Goal: Task Accomplishment & Management: Complete application form

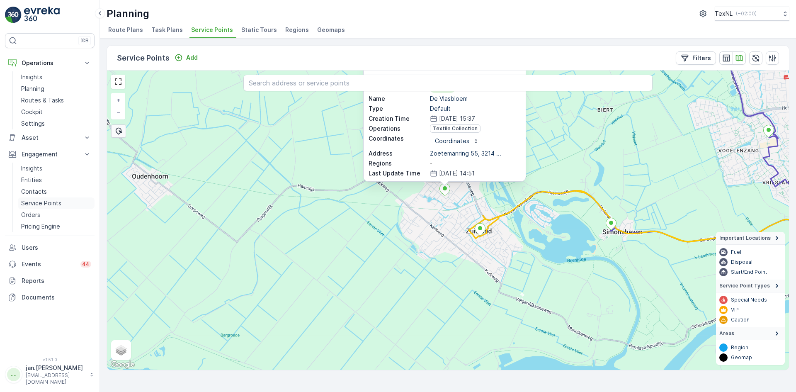
click at [38, 199] on p "Service Points" at bounding box center [41, 203] width 40 height 8
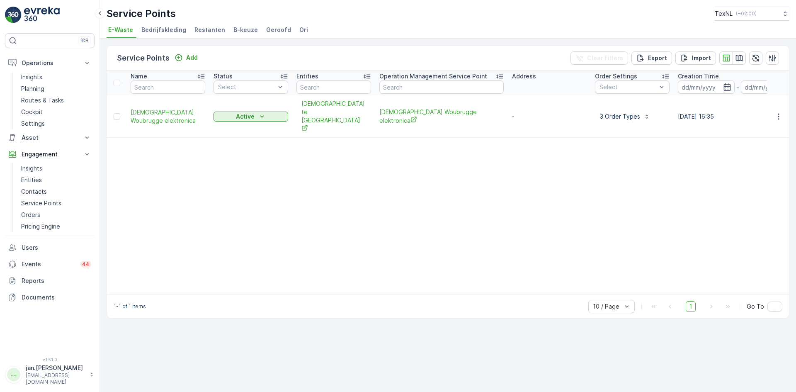
click at [299, 30] on span "Ori" at bounding box center [303, 30] width 9 height 8
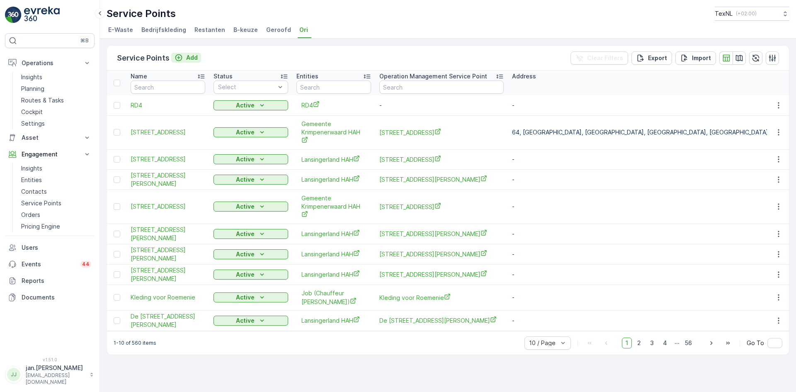
click at [190, 60] on p "Add" at bounding box center [192, 57] width 12 height 8
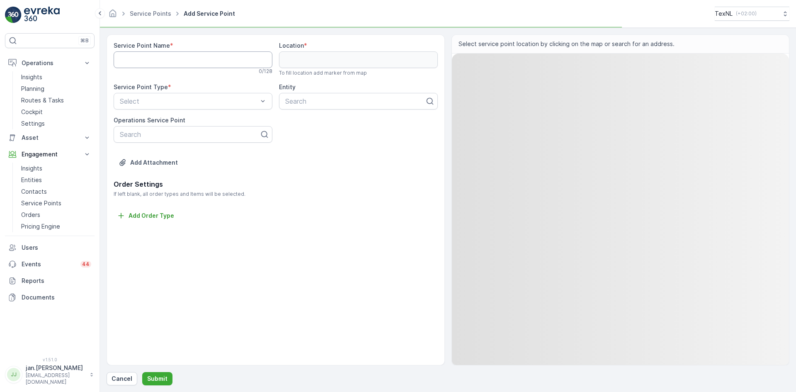
click at [181, 62] on Name "Service Point Name" at bounding box center [193, 59] width 159 height 17
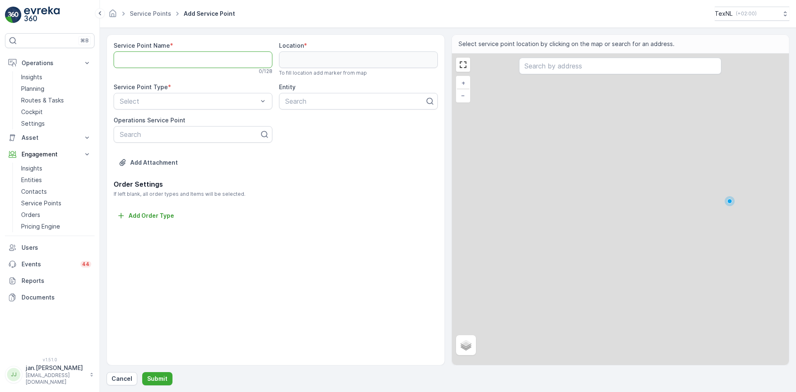
paste Name "[STREET_ADDRESS]"
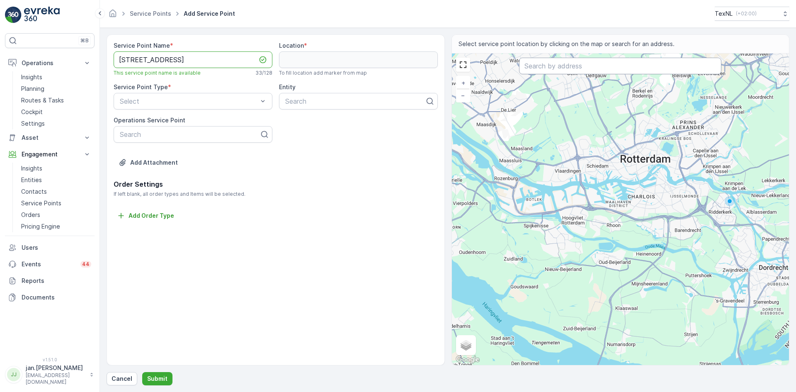
type Name "[STREET_ADDRESS]"
click at [543, 67] on input "text" at bounding box center [620, 66] width 202 height 17
paste input "[STREET_ADDRESS]"
type input "[STREET_ADDRESS]"
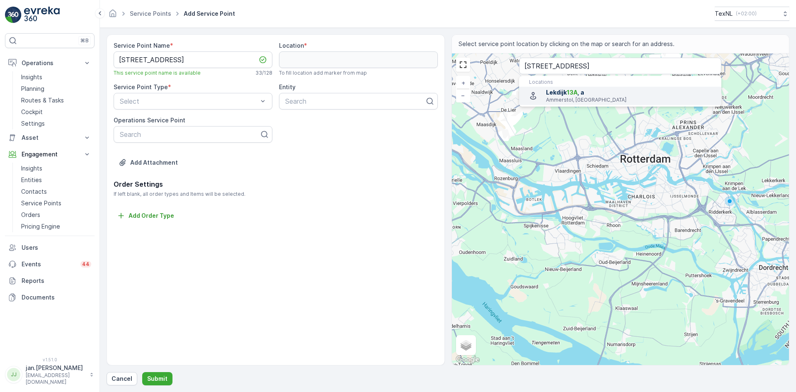
click at [575, 100] on p "Ammerstol, Netherlands" at bounding box center [630, 100] width 169 height 7
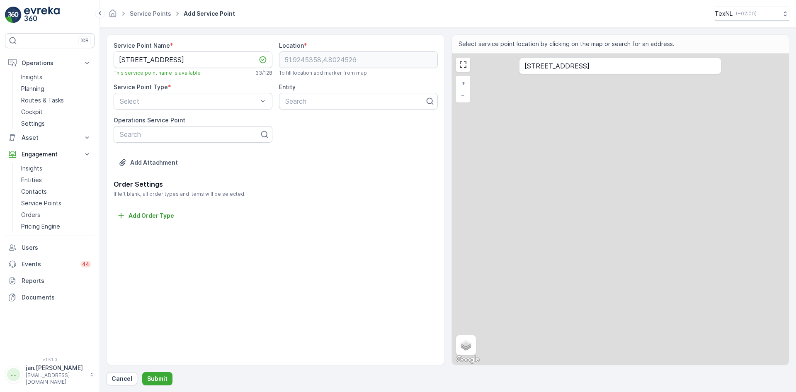
type input "51.9245358,4.8024526"
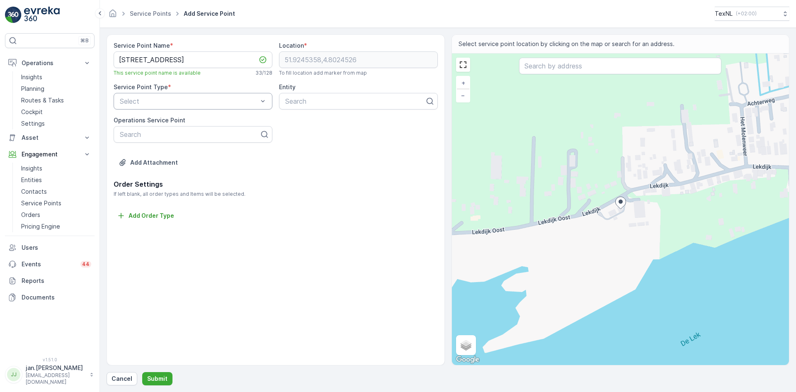
click at [187, 107] on div "Select" at bounding box center [193, 101] width 159 height 17
click at [125, 191] on span "Ori" at bounding box center [123, 191] width 8 height 7
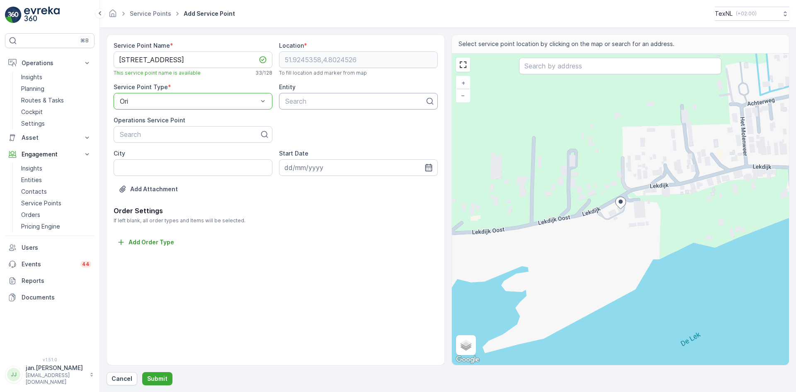
click at [309, 103] on div at bounding box center [354, 100] width 141 height 7
type input "krim"
click at [317, 123] on span "Gemeente Krimpenerwaard HAH" at bounding box center [334, 121] width 100 height 7
click at [158, 379] on p "Submit" at bounding box center [157, 378] width 20 height 8
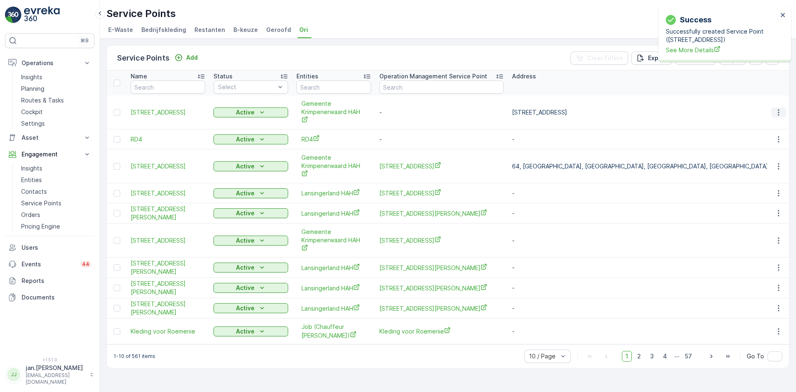
click at [779, 114] on icon "button" at bounding box center [778, 112] width 8 height 8
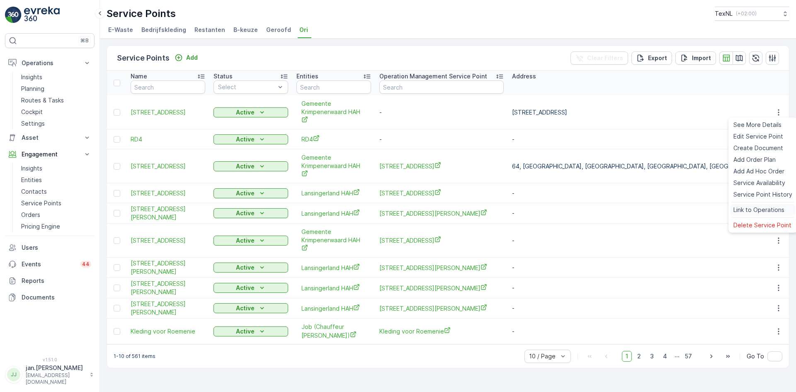
click at [752, 210] on span "Link to Operations" at bounding box center [758, 210] width 51 height 8
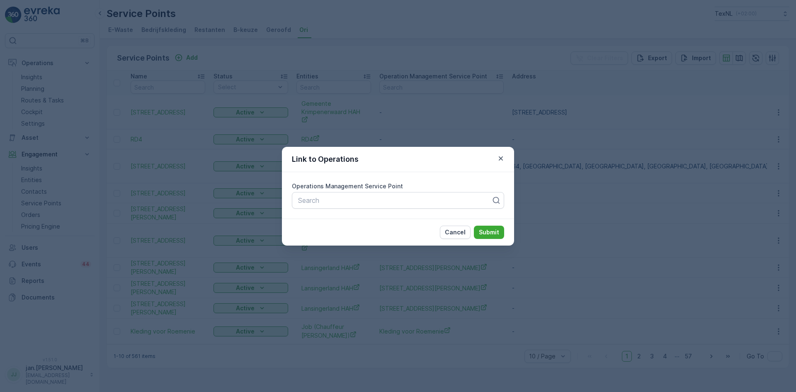
click at [447, 233] on button "Cancel" at bounding box center [455, 231] width 31 height 13
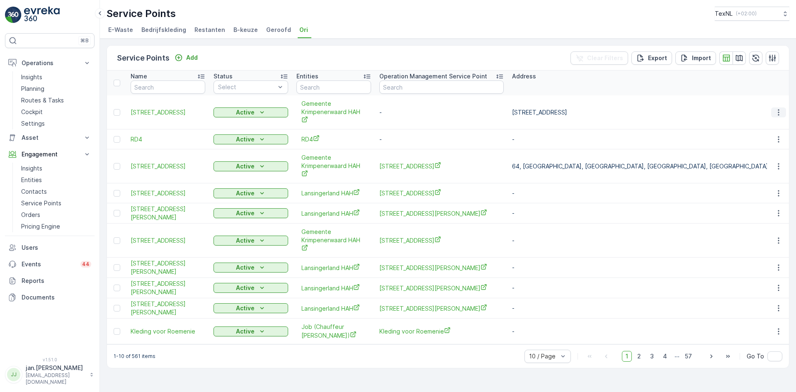
click at [778, 113] on icon "button" at bounding box center [778, 112] width 8 height 8
click at [665, 217] on td "-" at bounding box center [685, 213] width 354 height 20
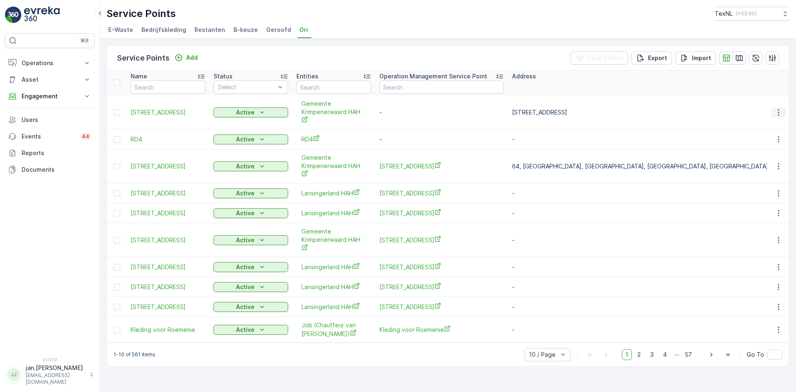
click at [779, 116] on button "button" at bounding box center [778, 112] width 15 height 10
click at [777, 169] on icon "button" at bounding box center [778, 166] width 8 height 8
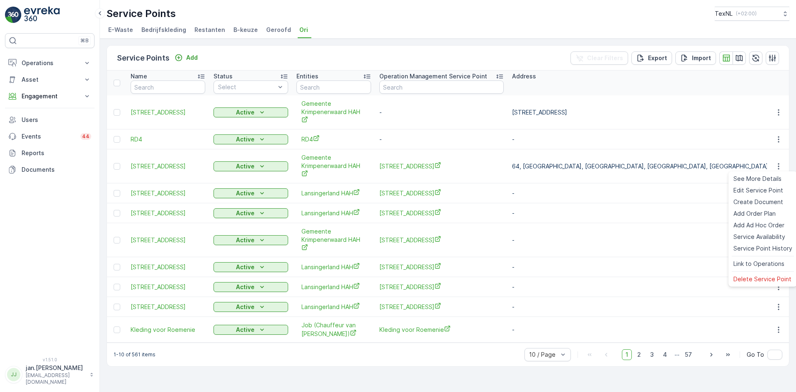
click at [685, 140] on td "-" at bounding box center [685, 139] width 354 height 20
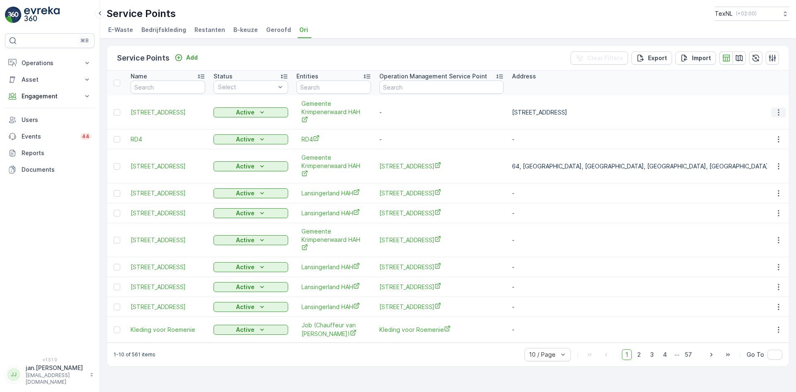
click at [777, 112] on icon "button" at bounding box center [778, 112] width 8 height 8
click at [778, 116] on icon "button" at bounding box center [778, 112] width 8 height 8
click at [779, 116] on button "button" at bounding box center [778, 112] width 15 height 10
click at [39, 65] on p "Operations" at bounding box center [50, 63] width 56 height 8
click at [35, 89] on p "Planning" at bounding box center [32, 89] width 23 height 8
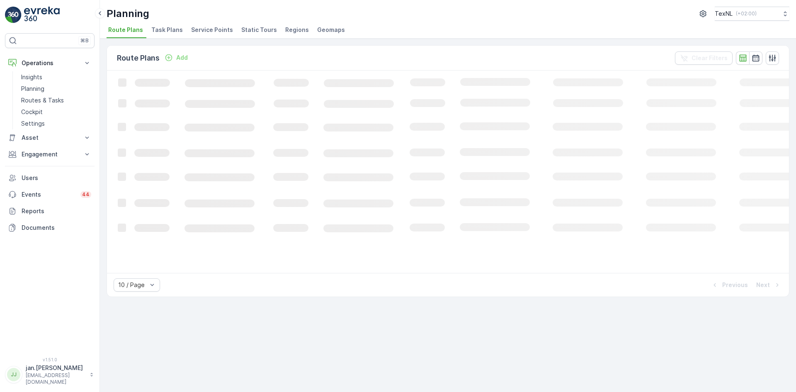
click at [224, 25] on li "Service Points" at bounding box center [212, 31] width 47 height 14
click at [219, 29] on span "Service Points" at bounding box center [212, 30] width 42 height 8
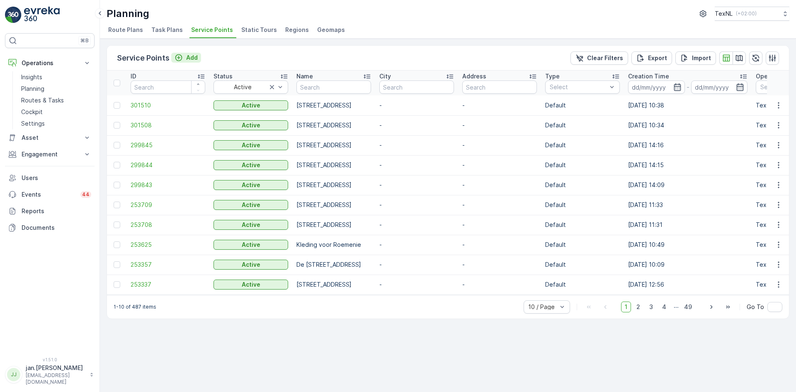
click at [189, 58] on p "Add" at bounding box center [192, 57] width 12 height 8
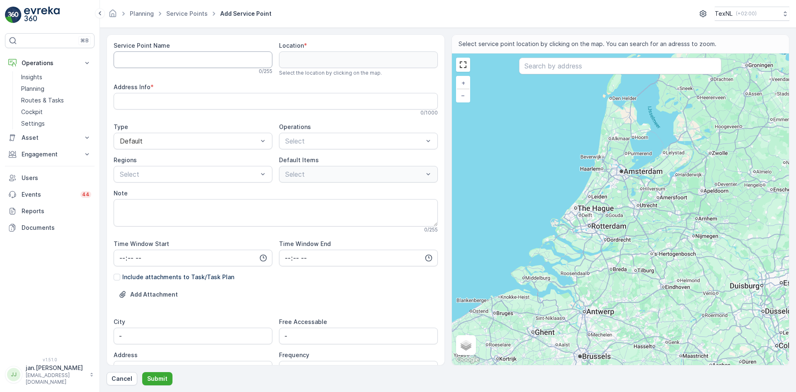
click at [165, 59] on Name "Service Point Name" at bounding box center [193, 59] width 159 height 17
click at [261, 189] on div "Note" at bounding box center [276, 193] width 324 height 8
click at [288, 184] on div "Textile Collection" at bounding box center [314, 180] width 60 height 8
click at [340, 139] on icon "Remove Textile Collection" at bounding box center [342, 141] width 6 height 6
click at [130, 62] on Name "Service Point Name" at bounding box center [193, 59] width 159 height 17
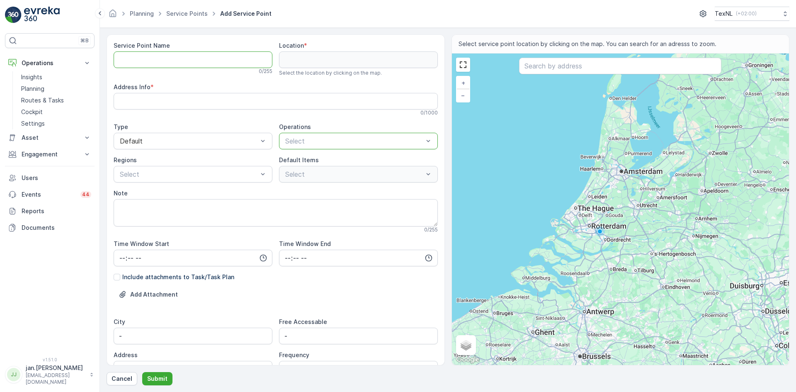
paste Name "[STREET_ADDRESS]"
type Name "[STREET_ADDRESS]"
click at [539, 69] on input "text" at bounding box center [620, 66] width 202 height 17
paste input "[STREET_ADDRESS]"
type input "[STREET_ADDRESS]"
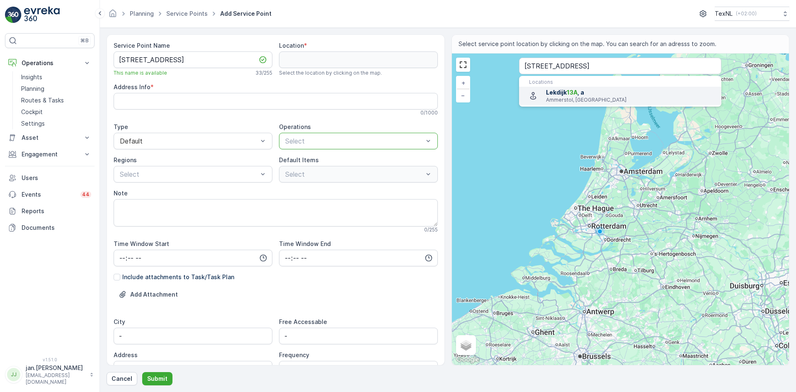
click at [562, 98] on p "Ammerstol, Netherlands" at bounding box center [630, 100] width 169 height 7
type input "51.9245358,4.8024526"
type Info "[STREET_ADDRESS]"
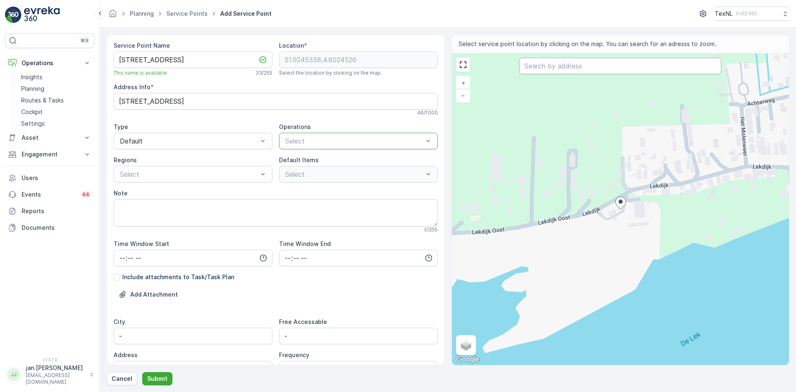
click at [553, 67] on input "text" at bounding box center [620, 66] width 202 height 17
click at [291, 140] on div at bounding box center [354, 140] width 140 height 7
click at [316, 181] on p "Textile Collection" at bounding box center [318, 180] width 51 height 8
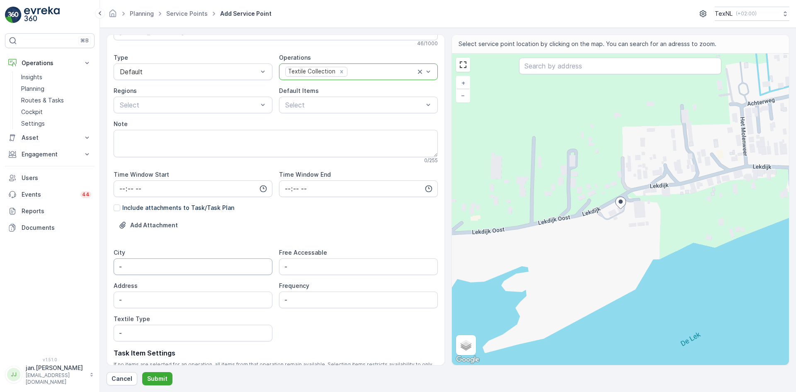
scroll to position [125, 0]
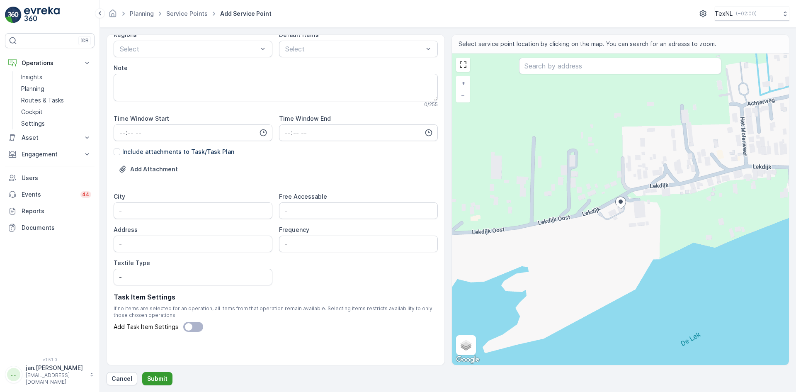
click at [158, 375] on p "Submit" at bounding box center [157, 378] width 20 height 8
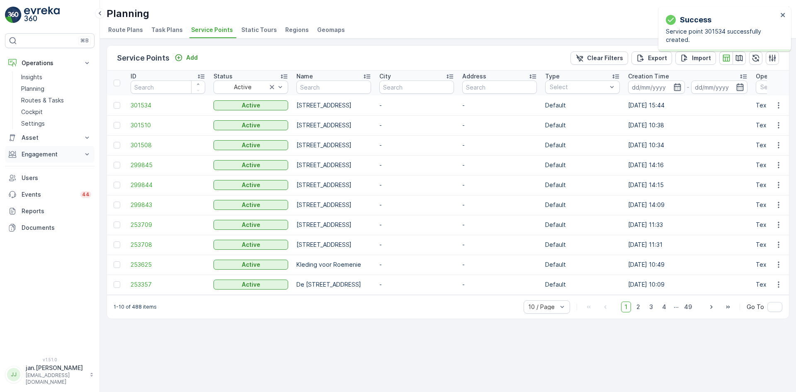
click at [52, 156] on p "Engagement" at bounding box center [50, 154] width 56 height 8
click at [775, 105] on icon "button" at bounding box center [778, 105] width 8 height 8
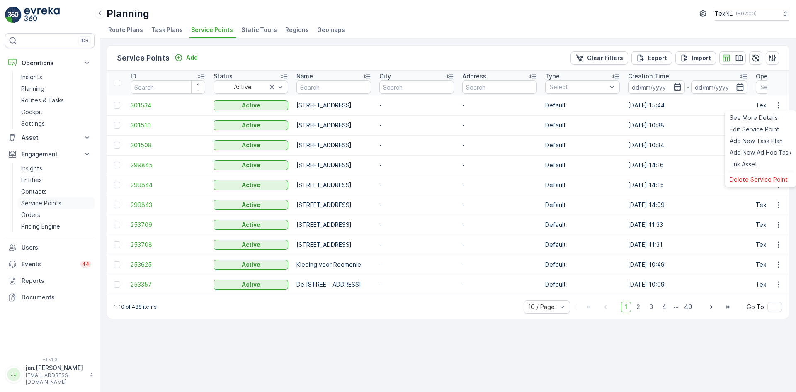
click at [40, 199] on p "Service Points" at bounding box center [41, 203] width 40 height 8
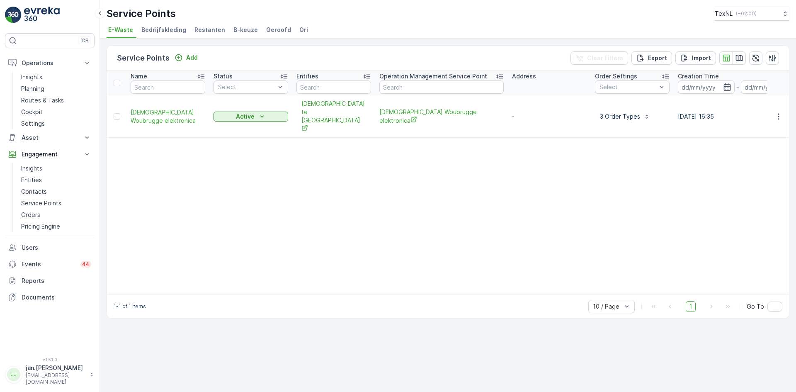
click at [299, 28] on span "Ori" at bounding box center [303, 30] width 9 height 8
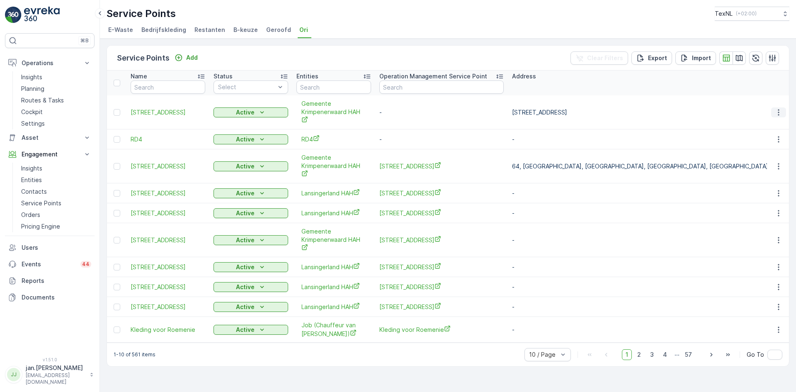
click at [781, 113] on icon "button" at bounding box center [778, 112] width 8 height 8
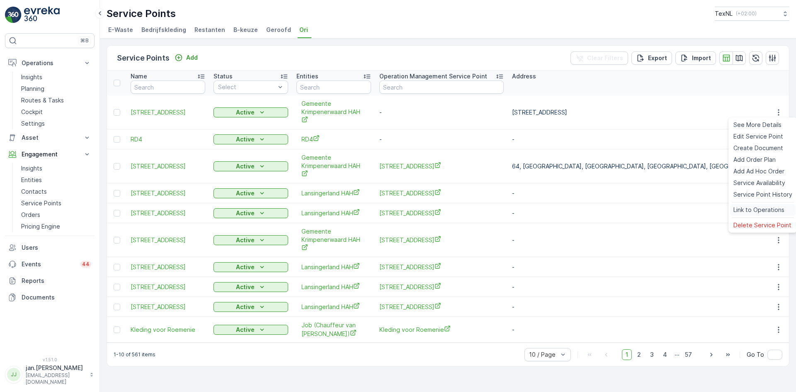
click at [773, 206] on span "Link to Operations" at bounding box center [758, 210] width 51 height 8
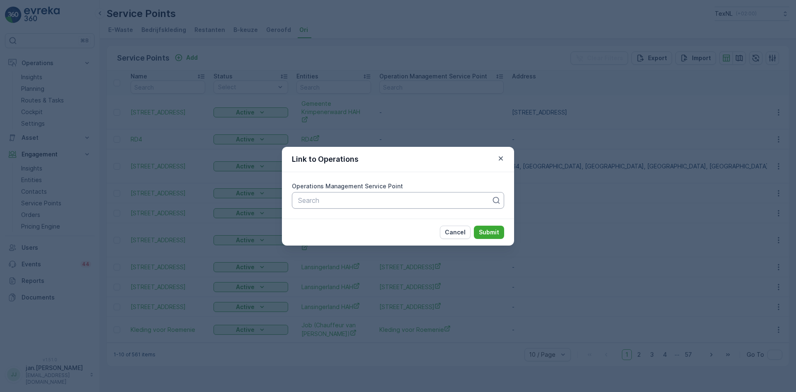
click at [348, 202] on div at bounding box center [394, 199] width 195 height 7
type input "lekd"
click at [335, 223] on span "[STREET_ADDRESS]" at bounding box center [329, 220] width 65 height 7
click at [484, 233] on p "Submit" at bounding box center [489, 232] width 20 height 8
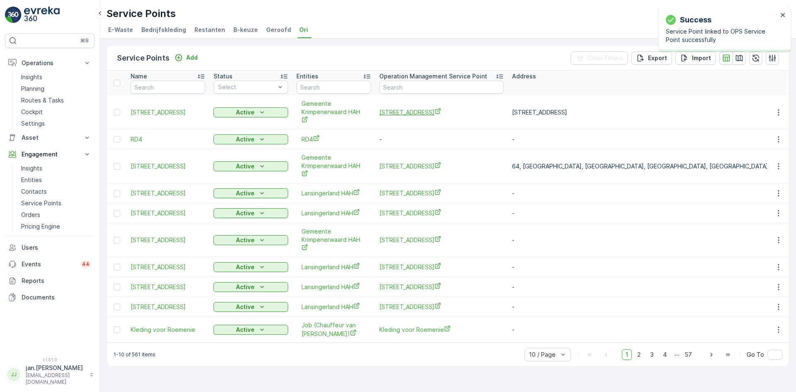
click at [419, 114] on span "[STREET_ADDRESS]" at bounding box center [441, 112] width 124 height 9
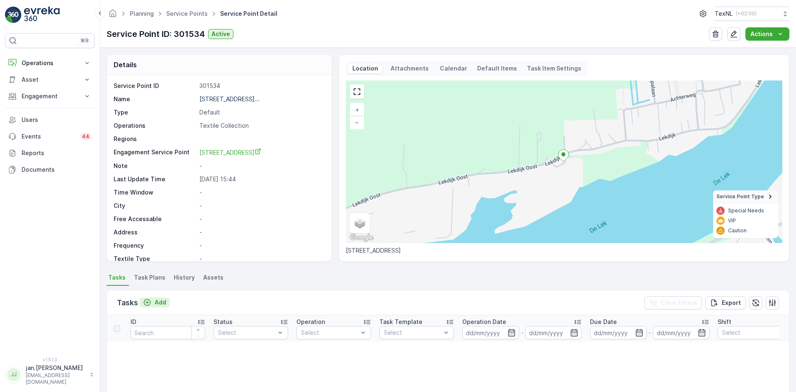
click at [161, 302] on p "Add" at bounding box center [161, 302] width 12 height 8
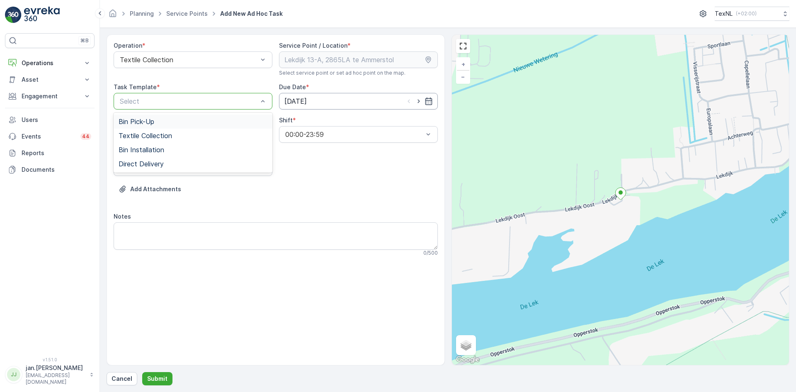
click at [300, 99] on input "25.09.2025" at bounding box center [358, 101] width 159 height 17
click at [307, 219] on div "29" at bounding box center [307, 219] width 13 height 13
type input "29.09.2025"
click at [152, 134] on span "Textile Collection" at bounding box center [145, 135] width 53 height 7
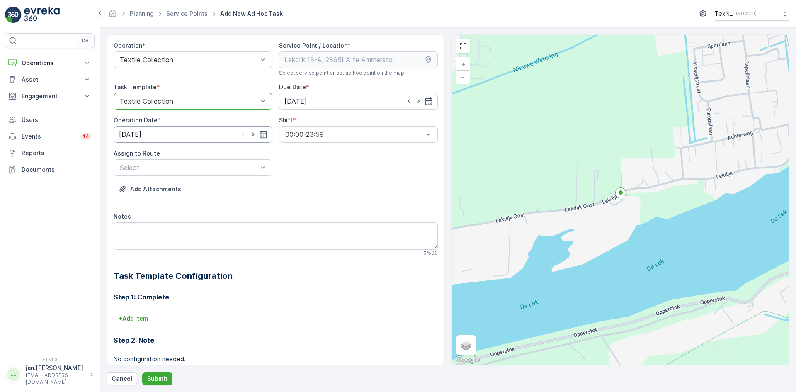
click at [141, 138] on input "25.09.2025" at bounding box center [193, 134] width 159 height 17
click at [142, 253] on div "29" at bounding box center [142, 253] width 13 height 13
type input "29.09.2025"
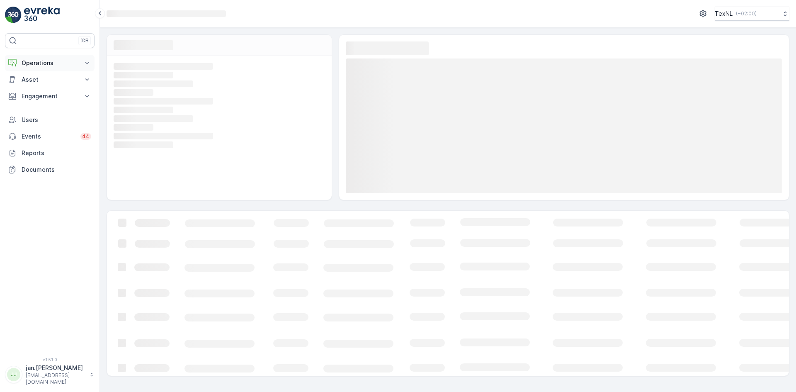
click at [45, 63] on p "Operations" at bounding box center [50, 63] width 56 height 8
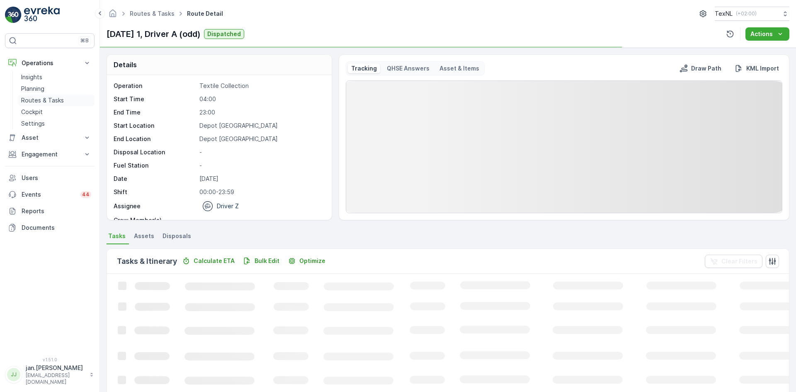
click at [36, 101] on p "Routes & Tasks" at bounding box center [42, 100] width 43 height 8
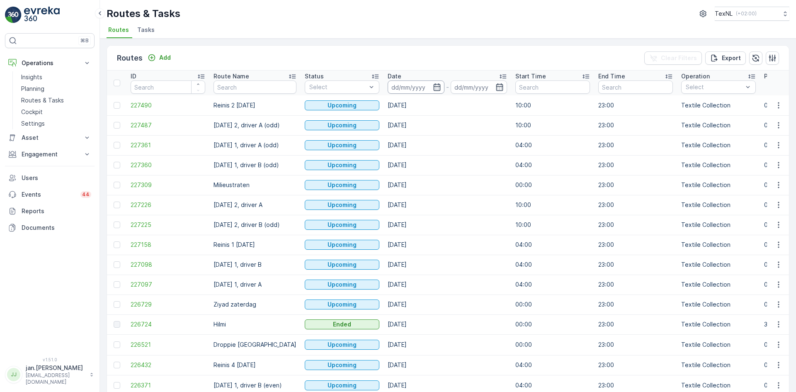
click at [407, 89] on input at bounding box center [416, 86] width 57 height 13
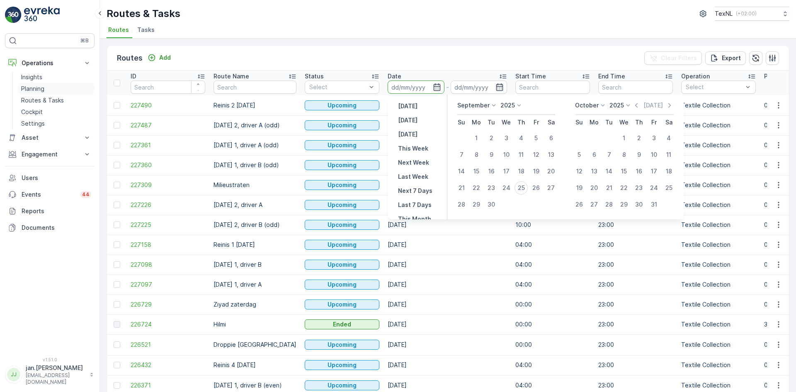
click at [37, 89] on p "Planning" at bounding box center [32, 89] width 23 height 8
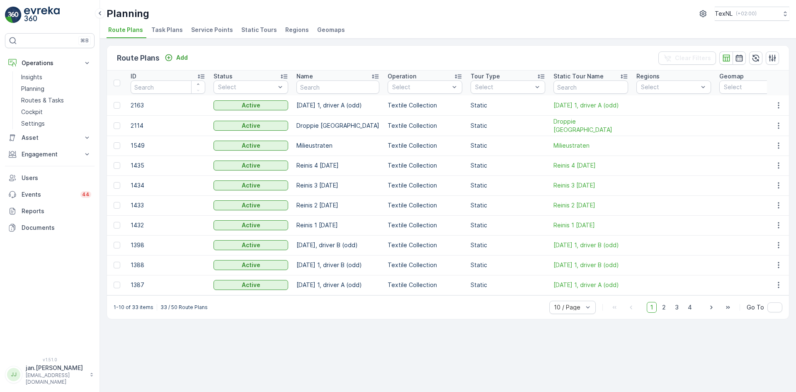
click at [203, 30] on span "Service Points" at bounding box center [212, 30] width 42 height 8
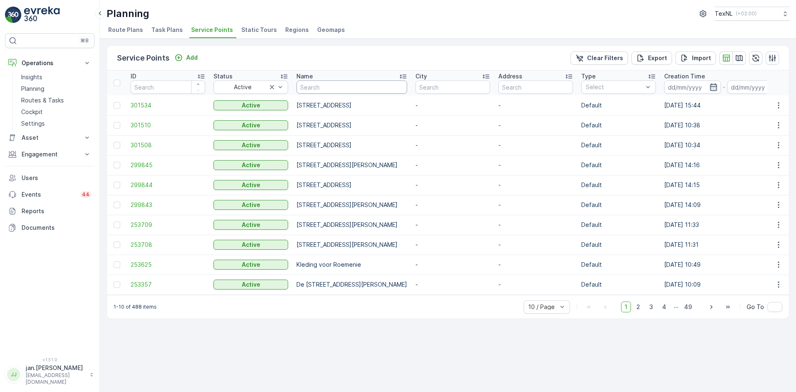
click at [325, 90] on input "text" at bounding box center [351, 86] width 111 height 13
type input "fatima"
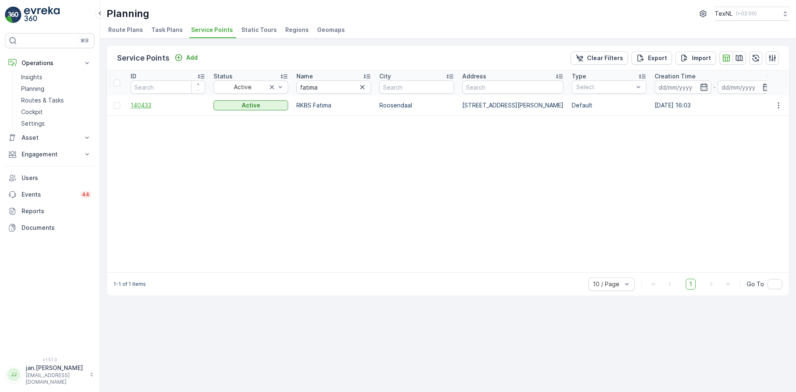
click at [142, 103] on span "140433" at bounding box center [168, 105] width 75 height 8
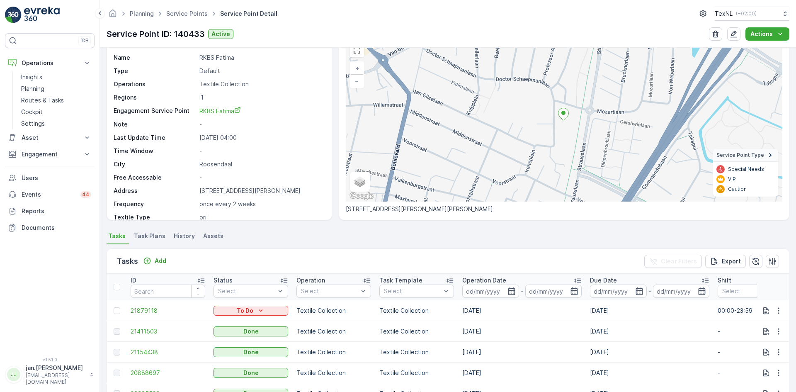
scroll to position [83, 0]
